Goal: Transaction & Acquisition: Purchase product/service

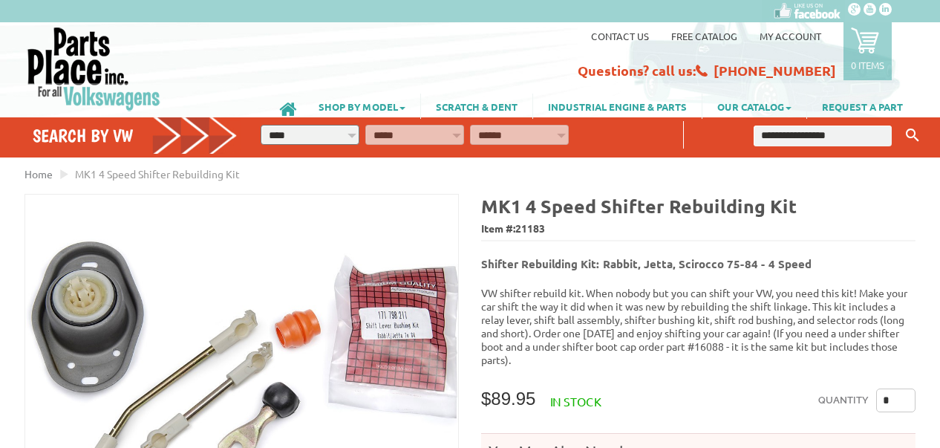
scroll to position [74, 0]
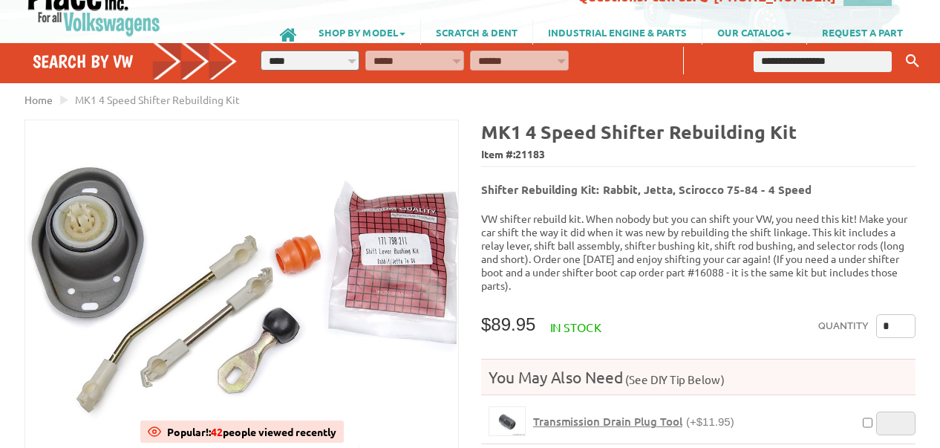
drag, startPoint x: 533, startPoint y: 238, endPoint x: 620, endPoint y: 234, distance: 86.9
click at [620, 234] on p "VW shifter rebuild kit. When nobody but you can shift your VW, you need this ki…" at bounding box center [698, 252] width 434 height 80
copy p "shift ball assembly"
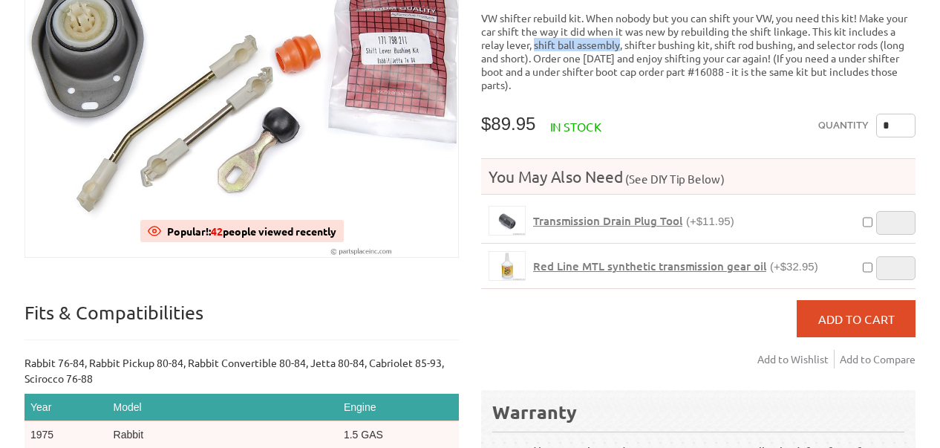
scroll to position [148, 0]
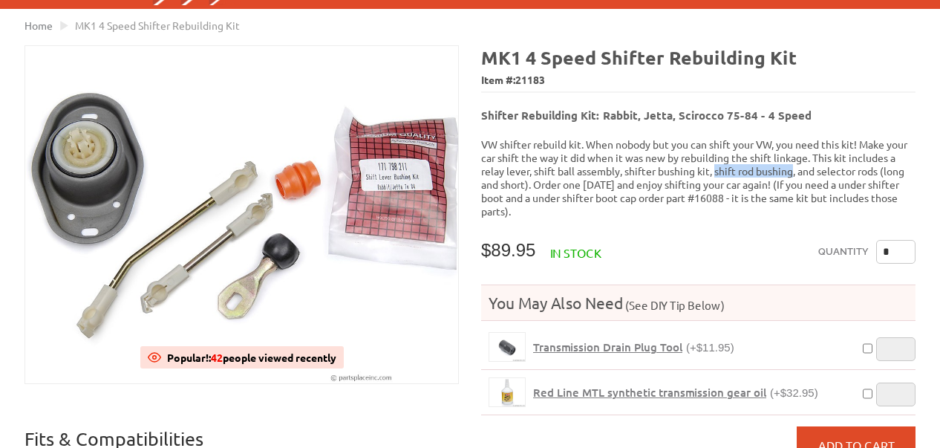
drag, startPoint x: 717, startPoint y: 166, endPoint x: 797, endPoint y: 166, distance: 80.2
click at [797, 166] on p "VW shifter rebuild kit. When nobody but you can shift your VW, you need this ki…" at bounding box center [698, 177] width 434 height 80
drag, startPoint x: 820, startPoint y: 163, endPoint x: 882, endPoint y: 164, distance: 61.6
click at [882, 164] on p "VW shifter rebuild kit. When nobody but you can shift your VW, you need this ki…" at bounding box center [698, 177] width 434 height 80
copy p "selector rods"
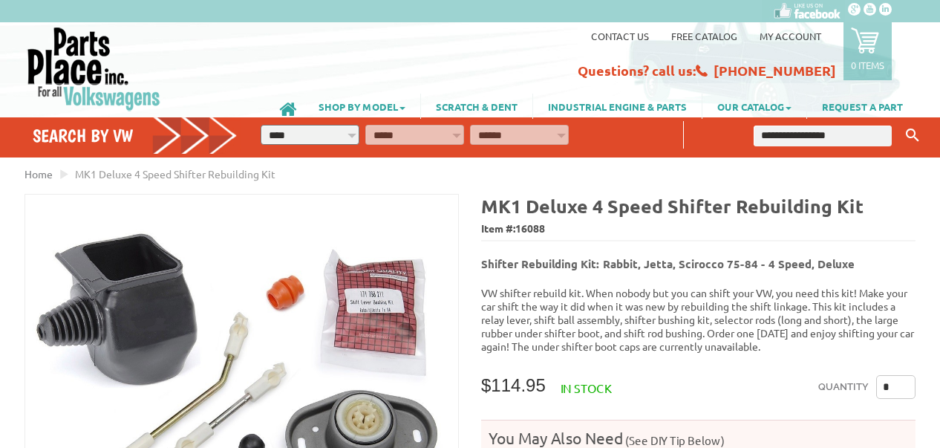
click at [492, 65] on div "Contact us Free Catalog My Account 0 items Recently added item(s) × You have no…" at bounding box center [621, 53] width 606 height 54
